Goal: Use online tool/utility: Utilize a website feature to perform a specific function

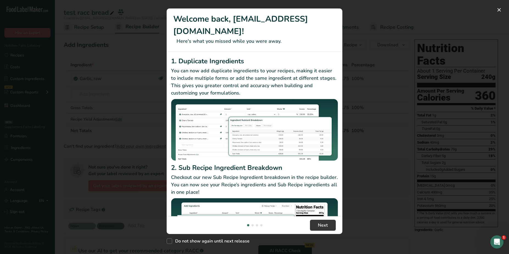
click at [146, 84] on div "New Features" at bounding box center [254, 127] width 509 height 254
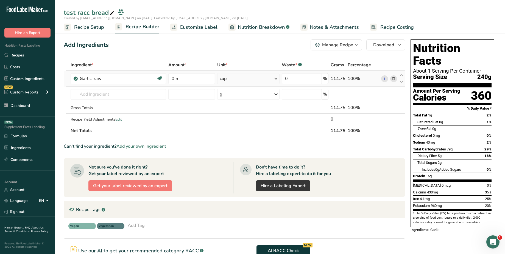
click at [338, 79] on div "114.75" at bounding box center [337, 78] width 15 height 7
click at [268, 80] on div "cup" at bounding box center [248, 78] width 62 height 11
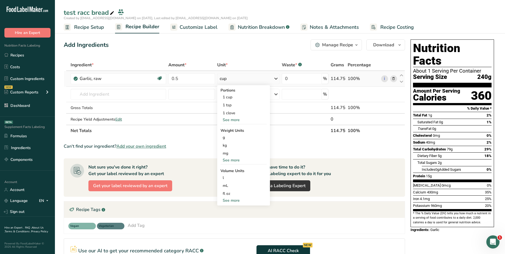
click at [232, 201] on div "See more" at bounding box center [243, 201] width 46 height 6
click at [236, 219] on div "cup" at bounding box center [244, 218] width 42 height 6
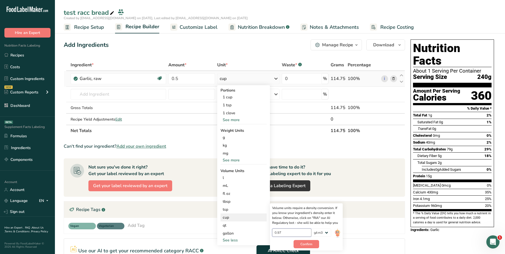
click at [299, 235] on input "0.97" at bounding box center [291, 233] width 39 height 8
click at [283, 231] on input "0.97" at bounding box center [291, 233] width 39 height 8
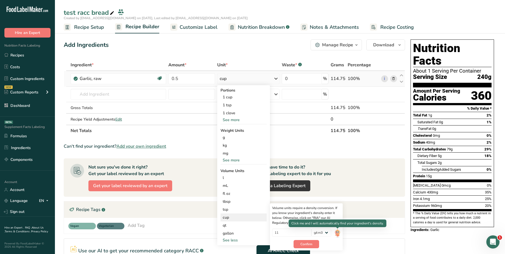
click at [338, 235] on img at bounding box center [337, 234] width 6 height 10
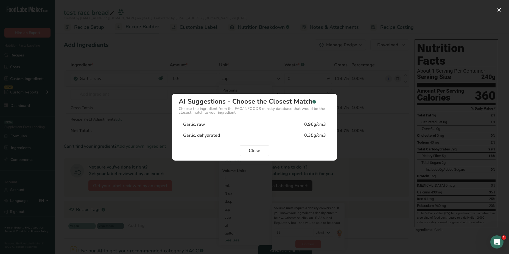
click at [310, 125] on div "0.96g/cm3" at bounding box center [315, 124] width 22 height 7
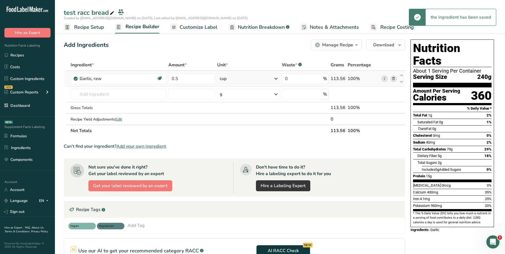
click at [337, 79] on div "113.56" at bounding box center [337, 78] width 15 height 7
click at [262, 77] on div "cup" at bounding box center [248, 78] width 62 height 11
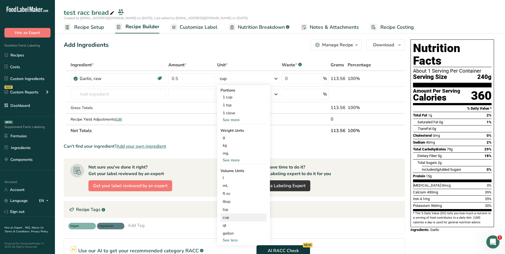
click at [236, 219] on div "cup" at bounding box center [244, 218] width 42 height 6
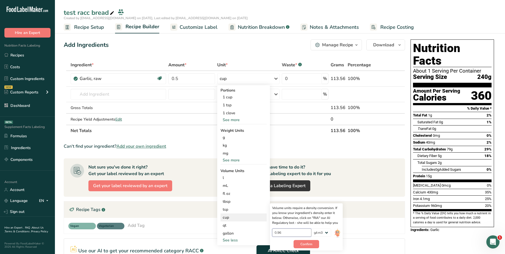
click at [295, 235] on input "0.96" at bounding box center [291, 233] width 39 height 8
click at [305, 246] on span "Confirm" at bounding box center [306, 244] width 12 height 5
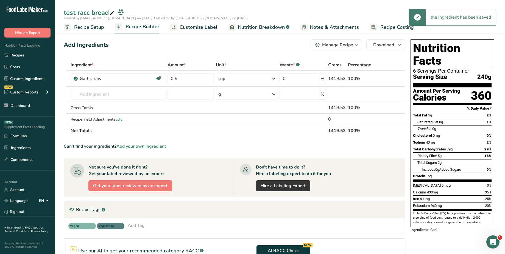
click at [262, 80] on div "cup" at bounding box center [246, 78] width 61 height 11
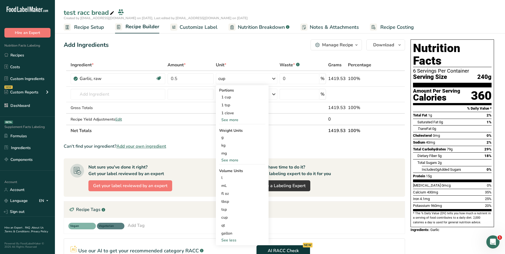
click at [196, 142] on section "Ingredient * Amount * Unit * Waste * .a-a{fill:#347362;}.b-a{fill:#fff;} Grams …" at bounding box center [234, 196] width 341 height 274
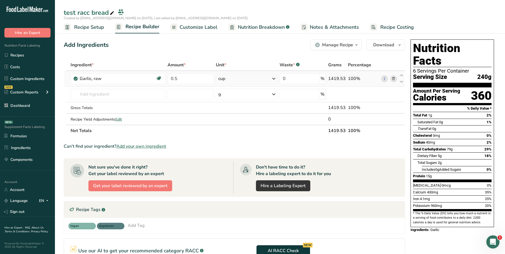
click at [257, 82] on div "cup" at bounding box center [246, 78] width 61 height 11
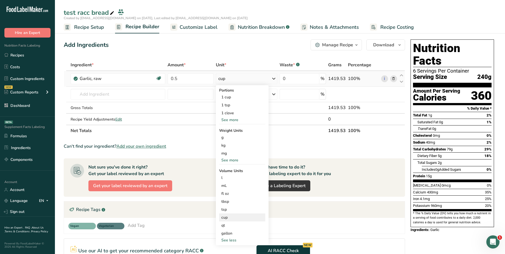
click at [237, 217] on div "cup" at bounding box center [242, 218] width 42 height 6
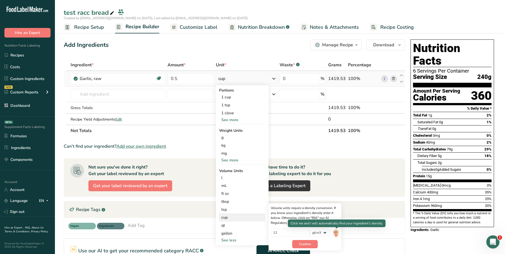
click at [337, 232] on img at bounding box center [336, 234] width 6 height 10
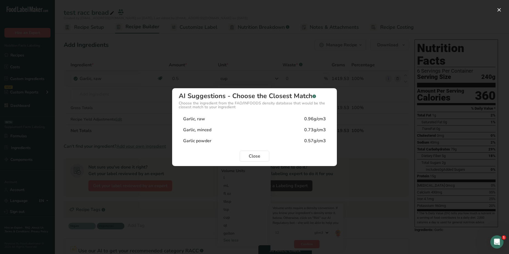
click at [291, 120] on div "Garlic, raw 0.96g/cm3" at bounding box center [254, 119] width 151 height 11
type input "0.96"
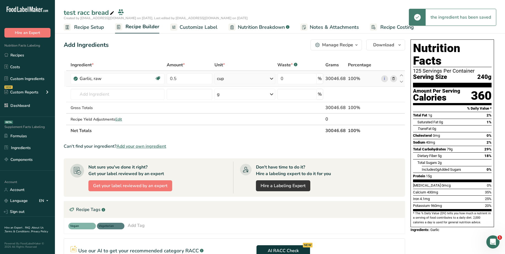
click at [337, 79] on div "30046.68" at bounding box center [335, 78] width 20 height 7
click at [251, 78] on div "cup" at bounding box center [244, 78] width 61 height 11
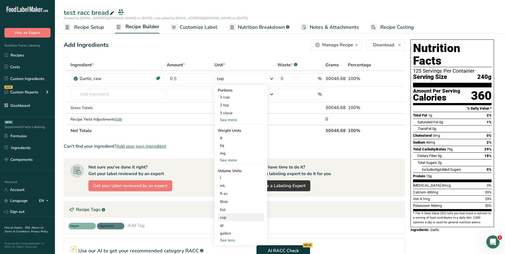
click at [245, 217] on div "cup" at bounding box center [241, 218] width 42 height 6
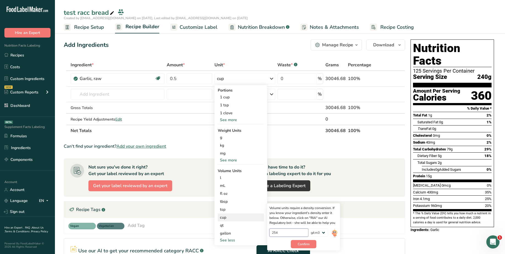
click at [286, 235] on input "254" at bounding box center [288, 233] width 39 height 8
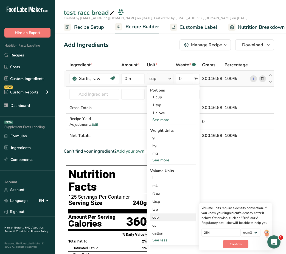
click at [162, 219] on div "cup" at bounding box center [173, 218] width 42 height 6
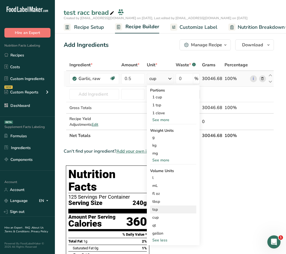
click at [160, 210] on div "tsp" at bounding box center [173, 210] width 42 height 6
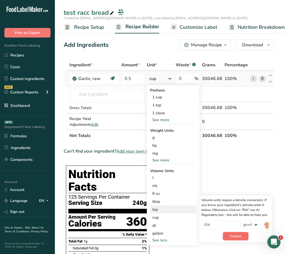
click at [234, 235] on span "Confirm" at bounding box center [236, 236] width 12 height 5
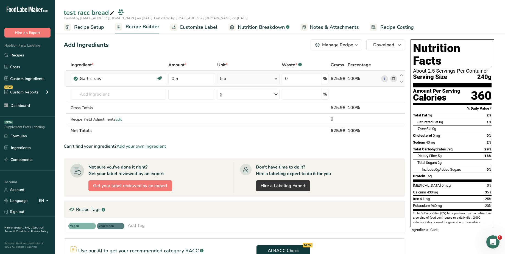
click at [254, 80] on div "tsp" at bounding box center [248, 78] width 62 height 11
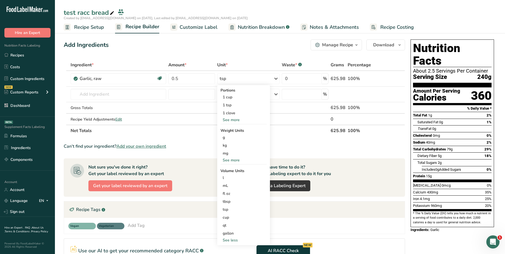
click at [205, 182] on div "Not sure you've done it right? Get your label reviewed by an expert Get your la…" at bounding box center [151, 178] width 163 height 32
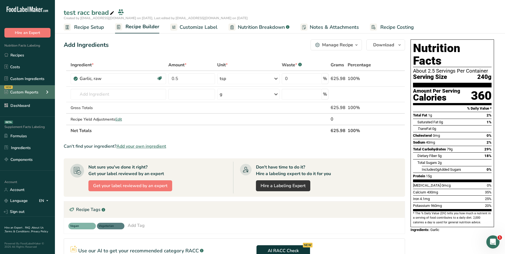
click at [46, 92] on icon at bounding box center [47, 92] width 7 height 10
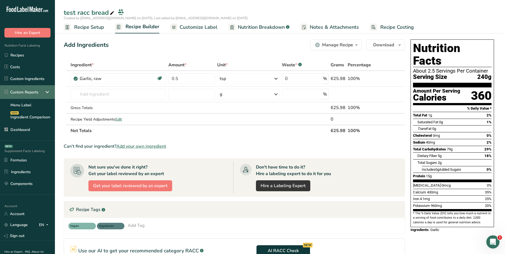
click at [46, 92] on icon at bounding box center [47, 92] width 7 height 10
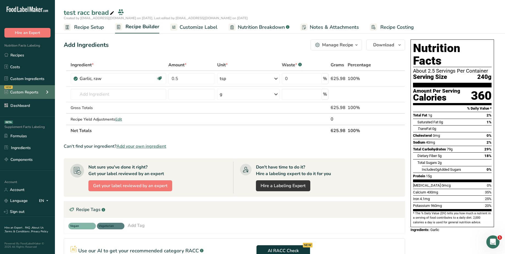
click at [46, 92] on icon at bounding box center [47, 92] width 7 height 10
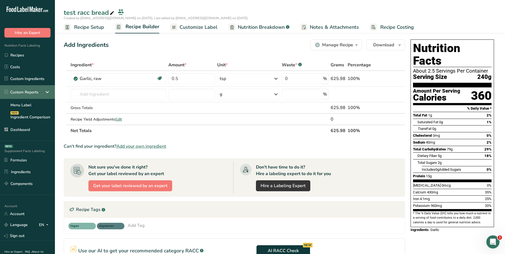
click at [53, 93] on div "Custom Reports" at bounding box center [27, 92] width 55 height 14
